Goal: Check status: Check status

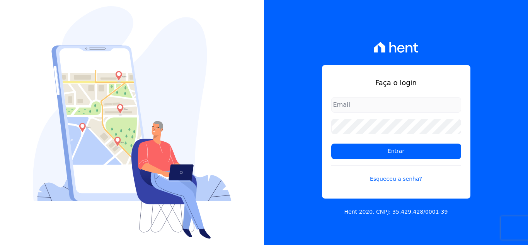
click at [360, 104] on input "email" at bounding box center [396, 104] width 130 height 15
type input "[EMAIL_ADDRESS][DOMAIN_NAME]"
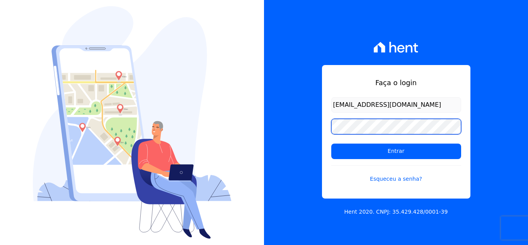
click at [331, 143] on input "Entrar" at bounding box center [396, 150] width 130 height 15
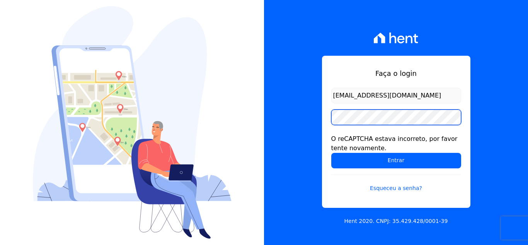
click at [331, 153] on input "Entrar" at bounding box center [396, 160] width 130 height 15
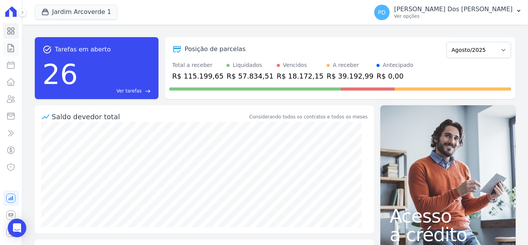
click at [11, 46] on icon at bounding box center [10, 47] width 9 height 9
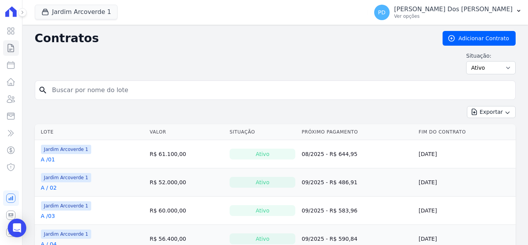
click at [111, 92] on input "search" at bounding box center [280, 89] width 465 height 15
type input "b / 31"
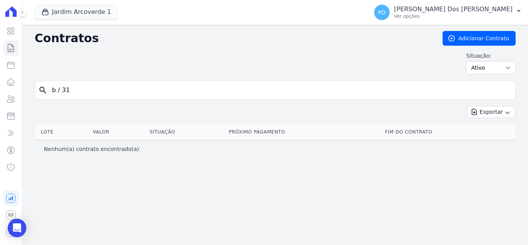
click at [63, 91] on input "b / 31" at bounding box center [280, 89] width 465 height 15
type input "b /31"
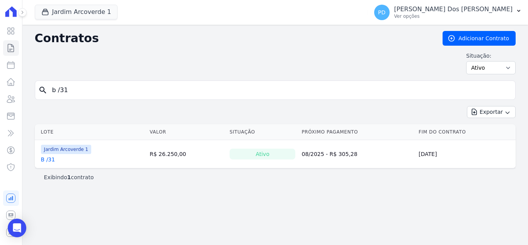
click at [52, 159] on link "B /31" at bounding box center [48, 159] width 14 height 8
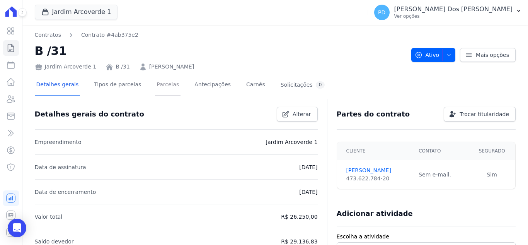
click at [160, 85] on link "Parcelas" at bounding box center [168, 85] width 26 height 20
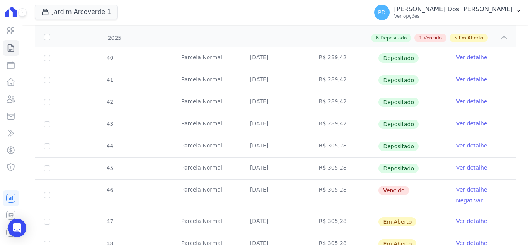
scroll to position [155, 0]
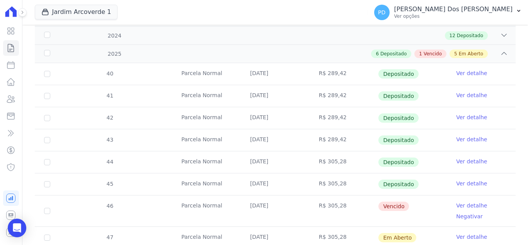
click at [463, 184] on link "Ver detalhe" at bounding box center [471, 183] width 31 height 8
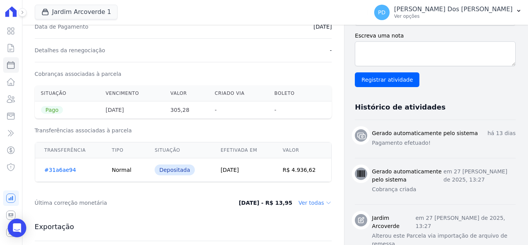
scroll to position [232, 0]
